Goal: Task Accomplishment & Management: Use online tool/utility

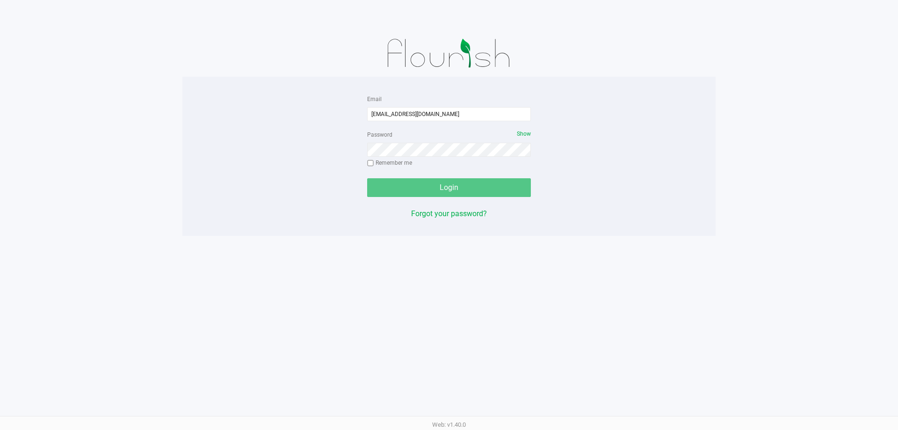
type input "[EMAIL_ADDRESS][DOMAIN_NAME]"
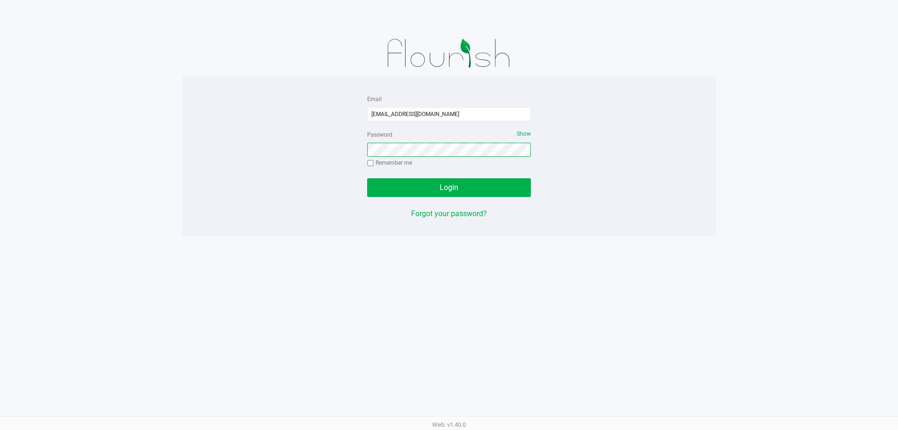
click at [367, 178] on button "Login" at bounding box center [449, 187] width 164 height 19
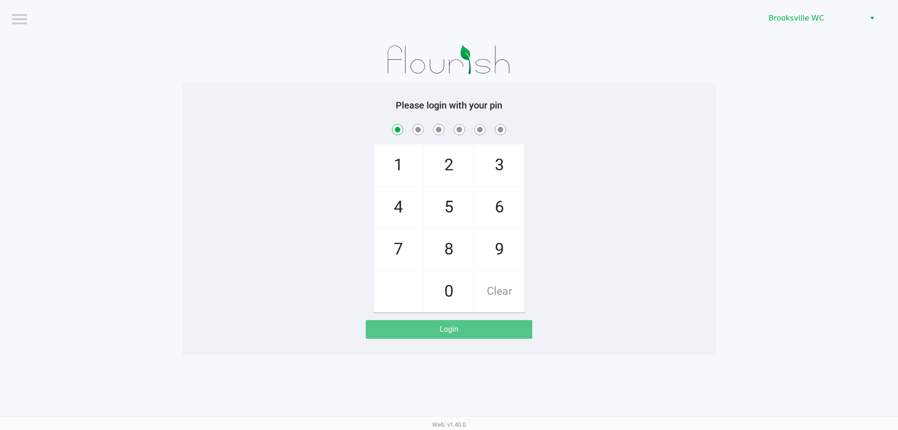
checkbox input "true"
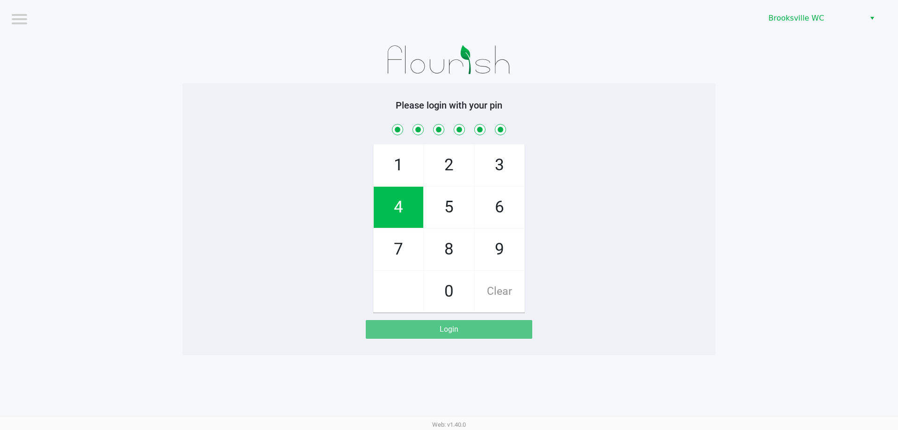
checkbox input "true"
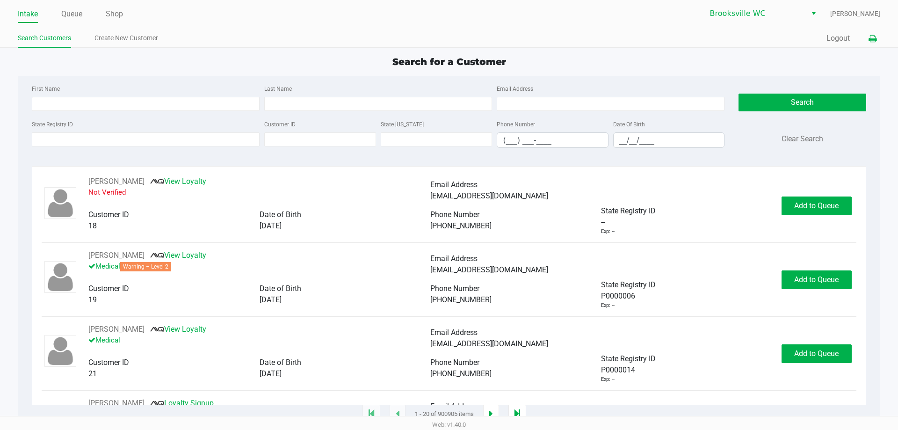
click at [871, 39] on icon at bounding box center [873, 39] width 8 height 7
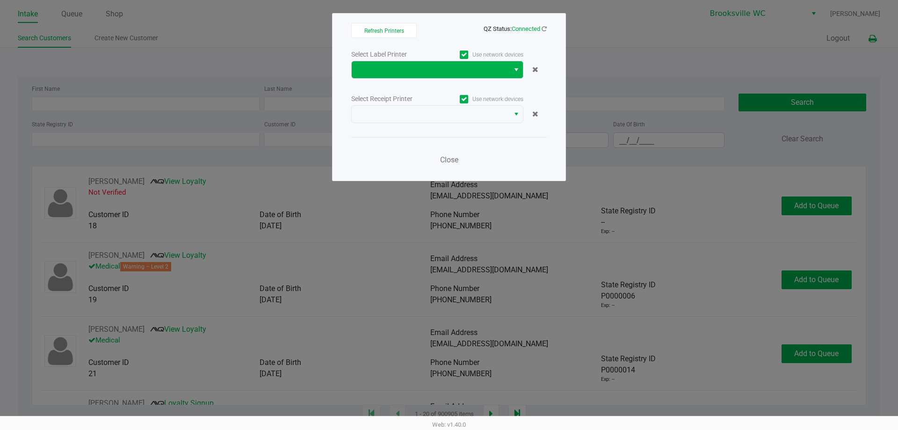
click at [514, 70] on span "Select" at bounding box center [516, 69] width 7 height 11
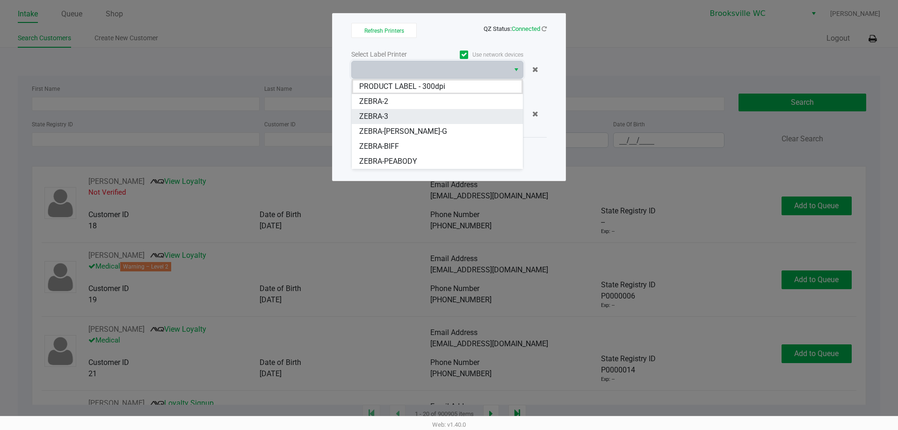
click at [389, 115] on li "ZEBRA-3" at bounding box center [437, 116] width 171 height 15
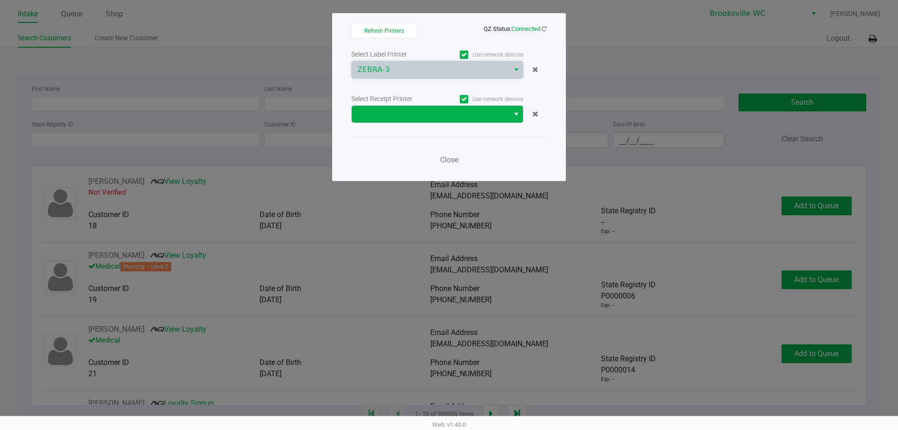
click at [512, 117] on button "Select" at bounding box center [516, 114] width 14 height 17
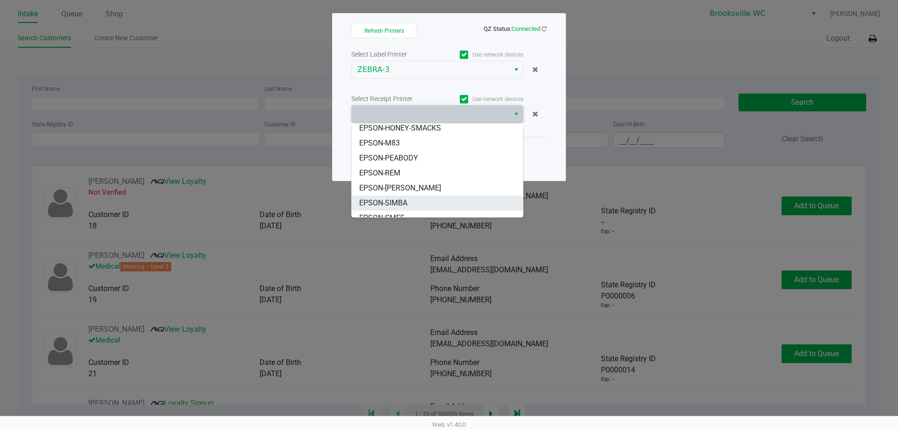
scroll to position [71, 0]
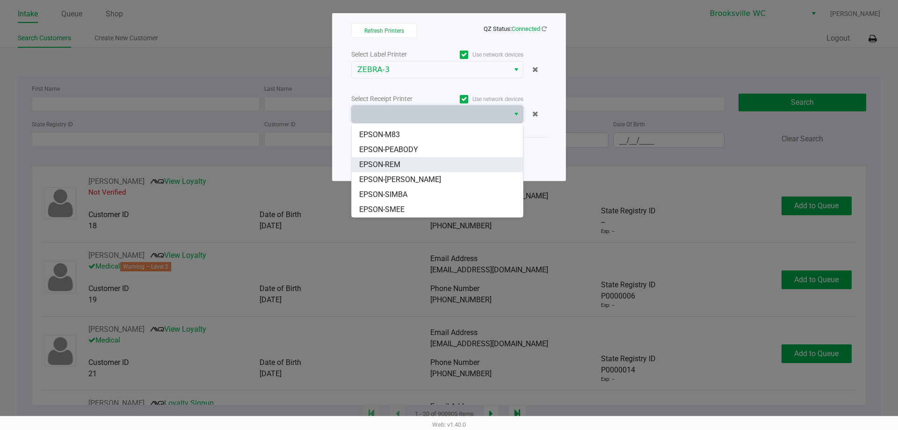
click at [392, 163] on span "EPSON-REM" at bounding box center [379, 164] width 41 height 11
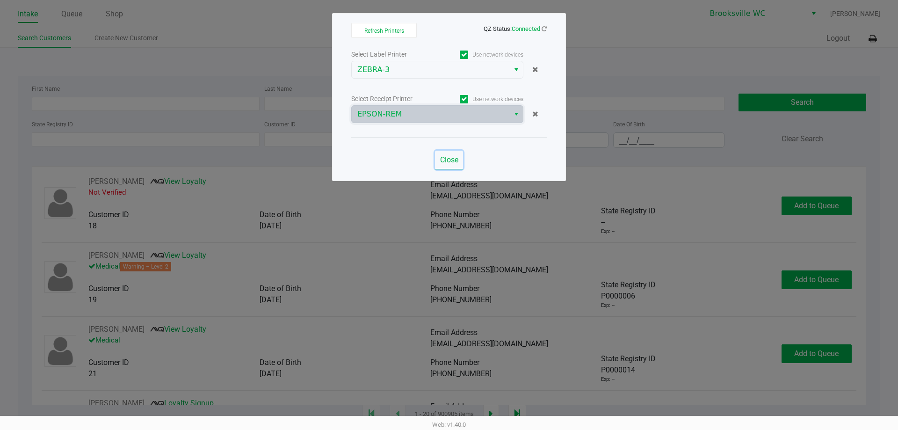
click at [448, 158] on span "Close" at bounding box center [449, 159] width 18 height 9
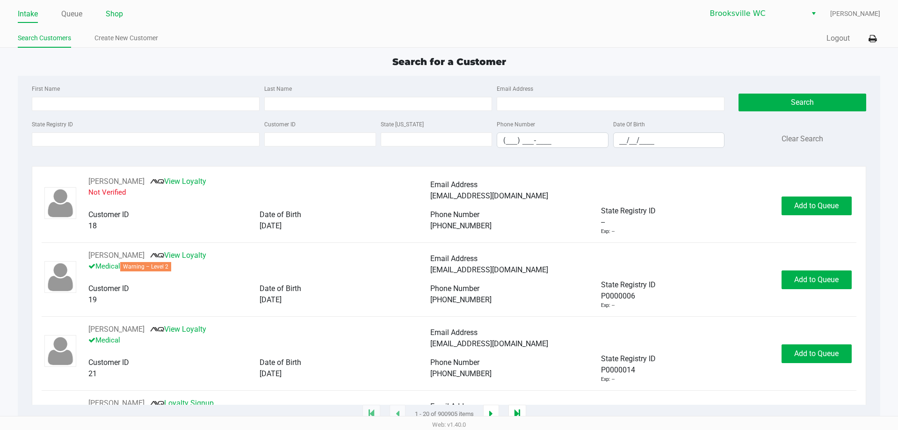
click at [108, 15] on link "Shop" at bounding box center [114, 13] width 17 height 13
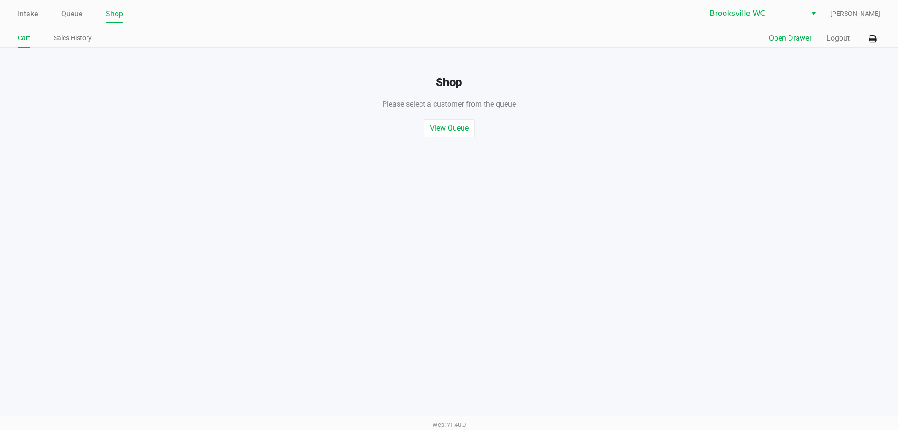
click at [791, 39] on button "Open Drawer" at bounding box center [790, 38] width 43 height 11
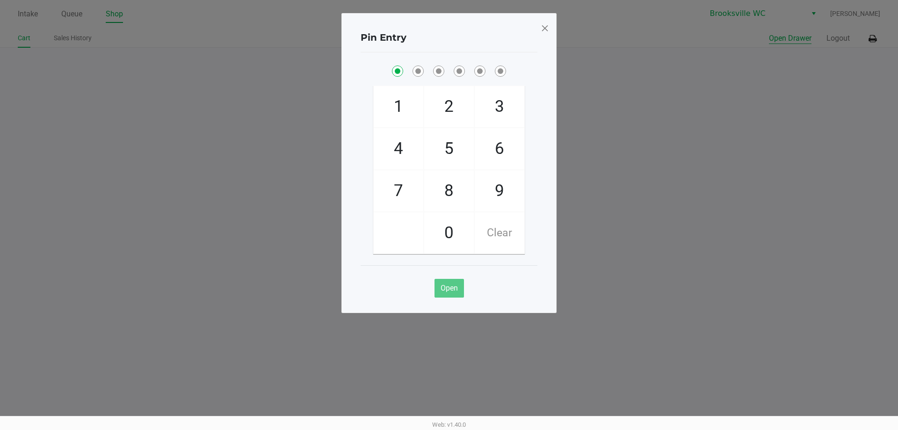
checkbox input "true"
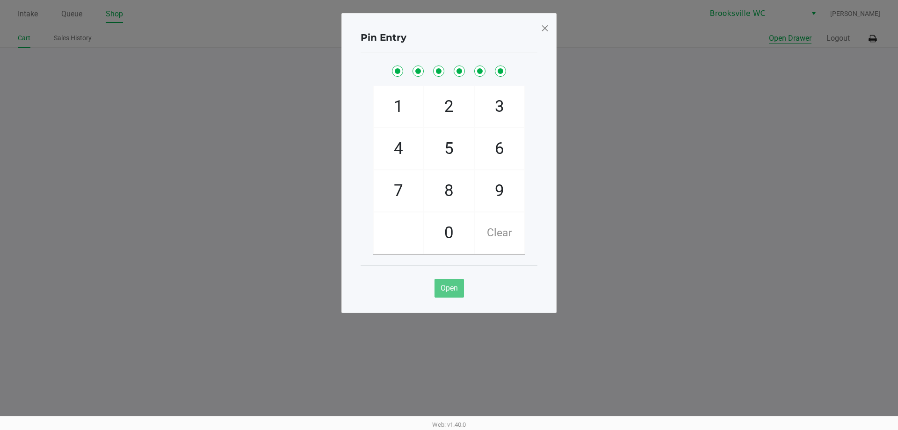
checkbox input "true"
